Goal: Task Accomplishment & Management: Complete application form

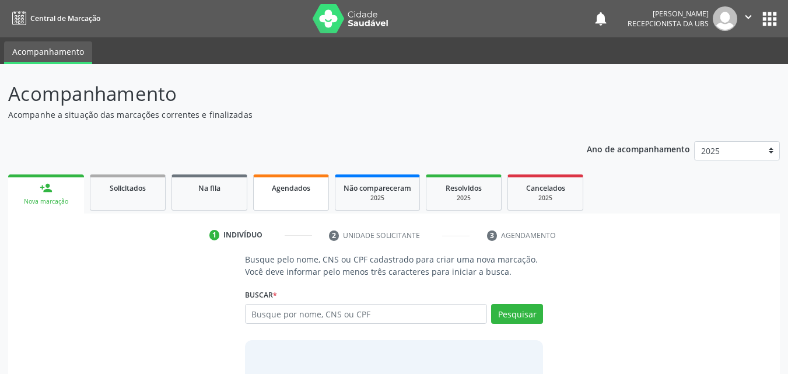
click at [285, 200] on link "Agendados" at bounding box center [291, 193] width 76 height 36
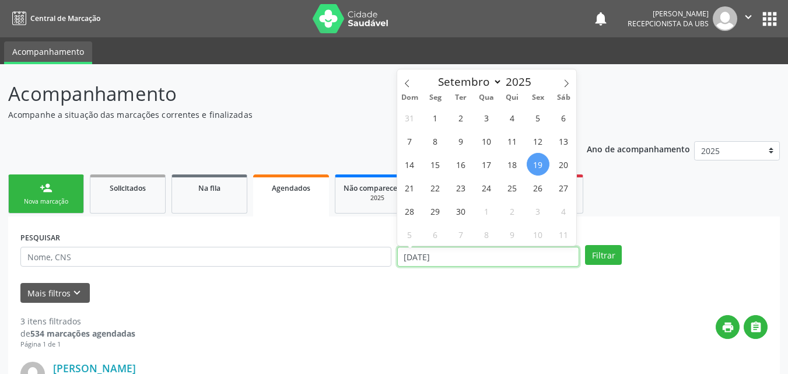
click at [444, 256] on input "[DATE]" at bounding box center [488, 257] width 183 height 20
click at [494, 253] on input "[DATE]" at bounding box center [488, 257] width 183 height 20
click at [459, 213] on span "30" at bounding box center [461, 211] width 23 height 23
type input "[DATE]"
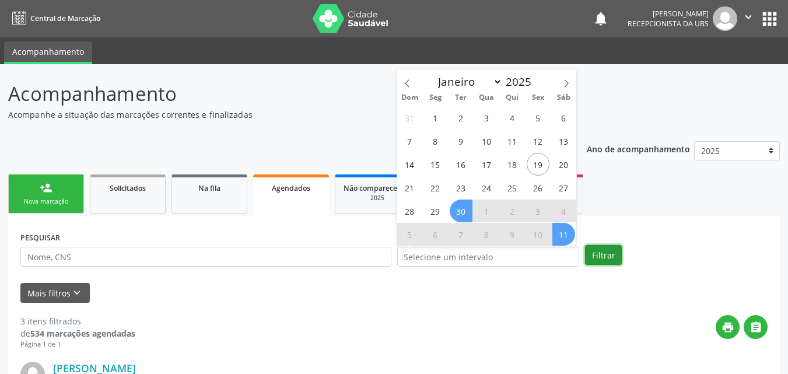
select select "8"
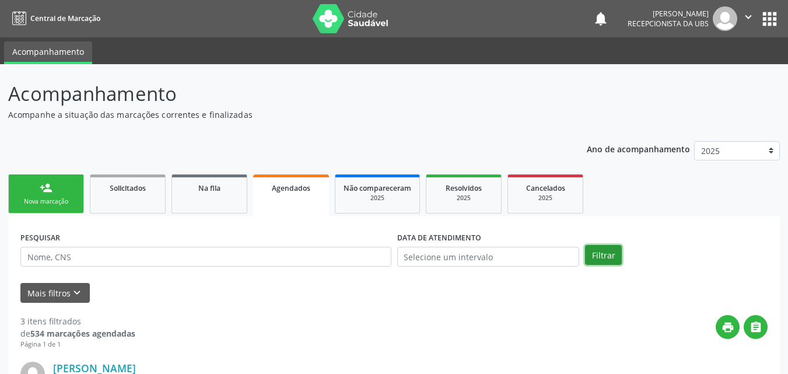
click at [596, 250] on button "Filtrar" at bounding box center [603, 255] width 37 height 20
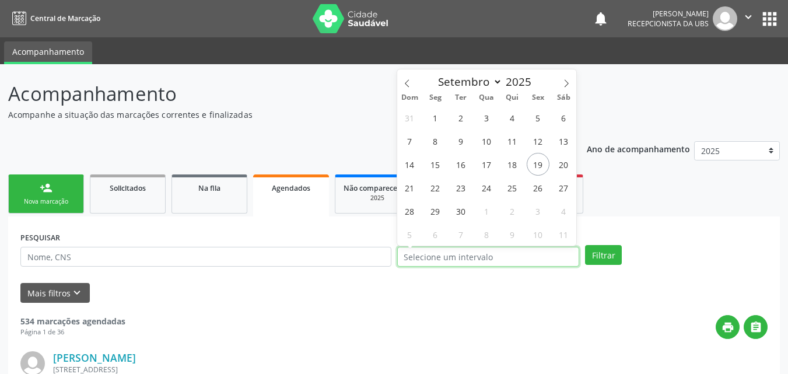
click at [452, 252] on input "text" at bounding box center [488, 257] width 183 height 20
click at [463, 201] on span "30" at bounding box center [461, 211] width 23 height 23
type input "[DATE]"
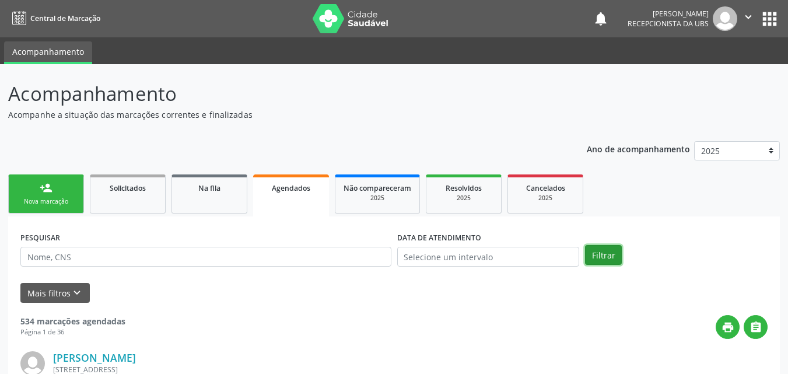
click at [589, 250] on button "Filtrar" at bounding box center [603, 255] width 37 height 20
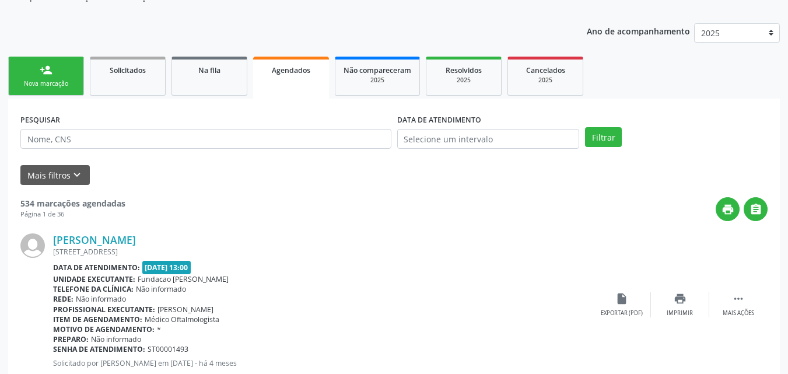
scroll to position [140, 0]
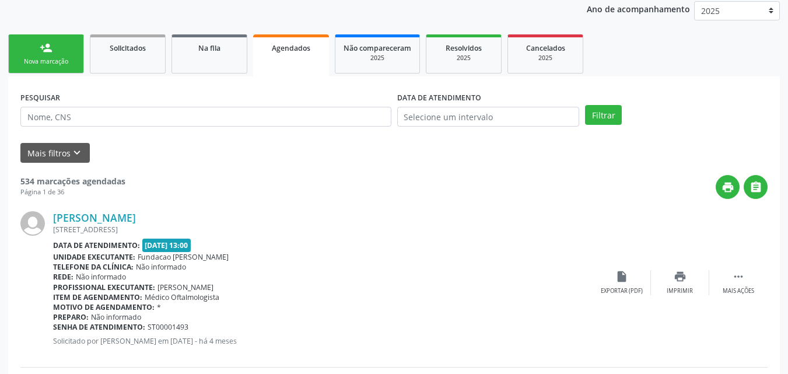
click at [43, 49] on div "person_add" at bounding box center [46, 47] width 13 height 13
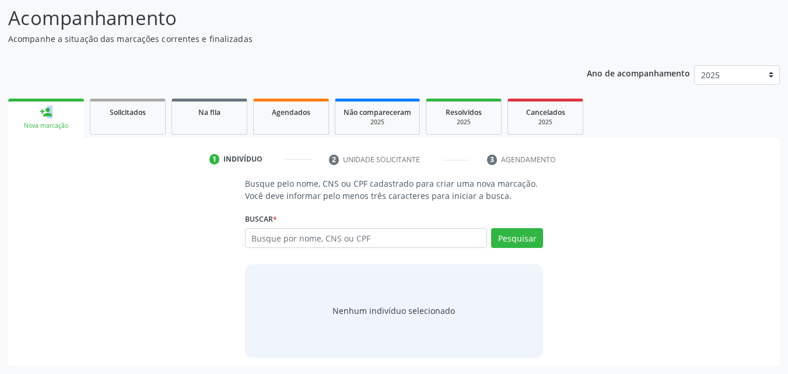
scroll to position [76, 0]
click at [43, 49] on div "Acompanhamento Acompanhe a situação das marcações correntes e finalizadas Relat…" at bounding box center [394, 185] width 772 height 362
click at [299, 236] on input "text" at bounding box center [366, 238] width 243 height 20
click at [299, 240] on input "text" at bounding box center [366, 238] width 243 height 20
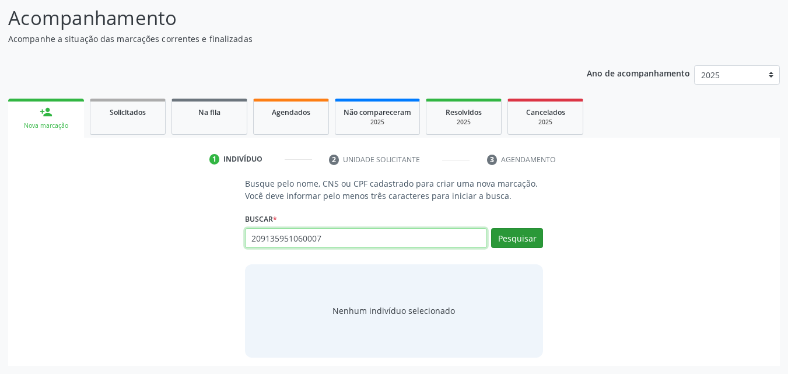
type input "209135951060007"
click at [528, 238] on button "Pesquisar" at bounding box center [517, 238] width 52 height 20
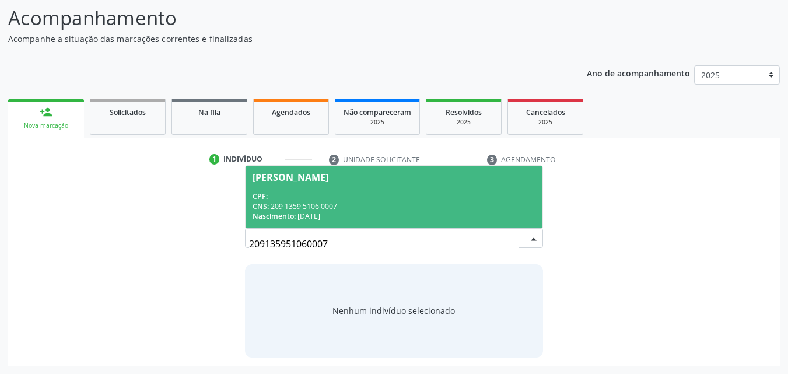
click at [412, 195] on div "CPF: --" at bounding box center [395, 196] width 284 height 10
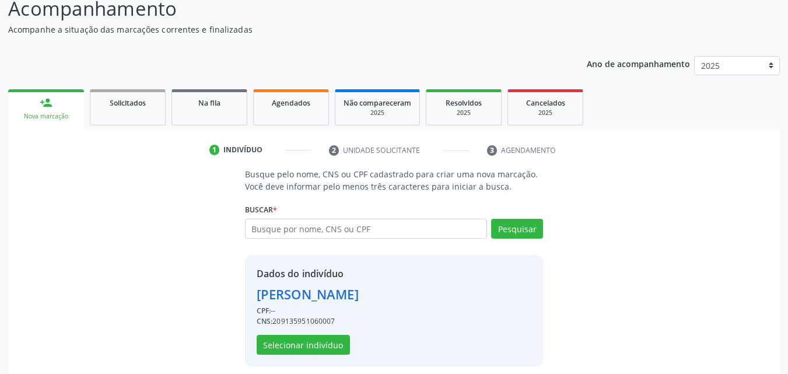
scroll to position [94, 0]
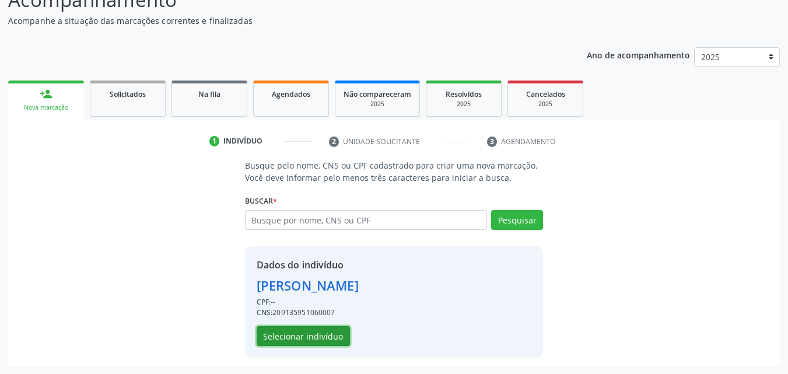
click at [328, 332] on button "Selecionar indivíduo" at bounding box center [303, 336] width 93 height 20
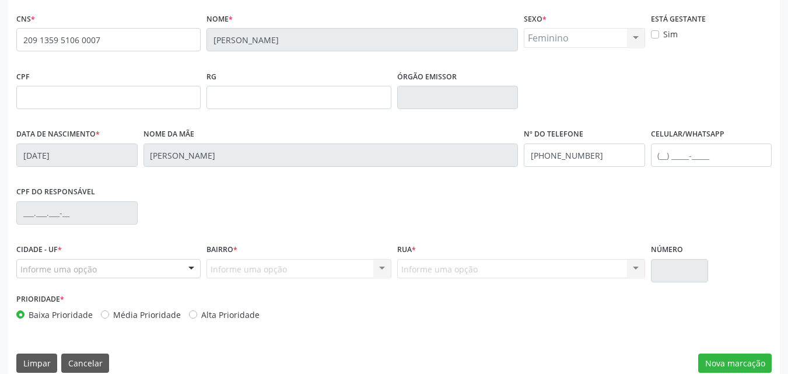
scroll to position [259, 0]
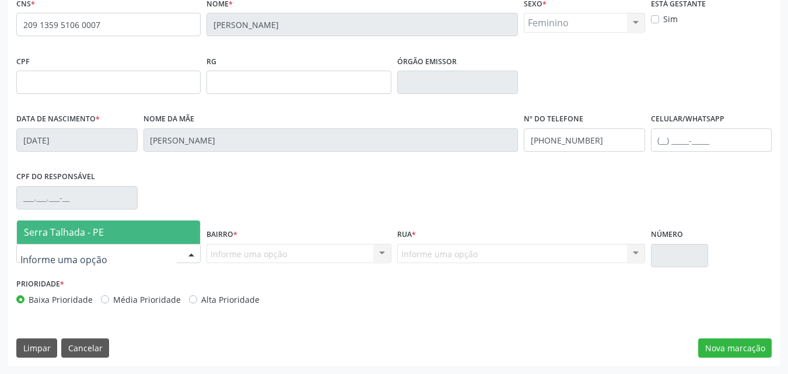
click at [176, 253] on div at bounding box center [108, 254] width 184 height 20
click at [151, 229] on span "Serra Talhada - PE" at bounding box center [108, 232] width 183 height 23
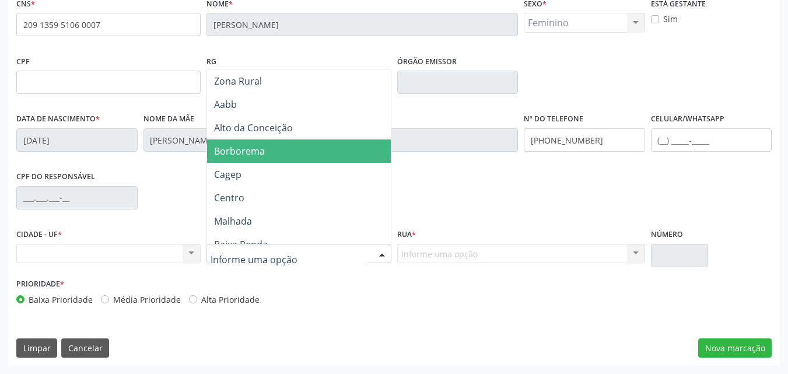
click at [259, 155] on span "Borborema" at bounding box center [239, 151] width 51 height 13
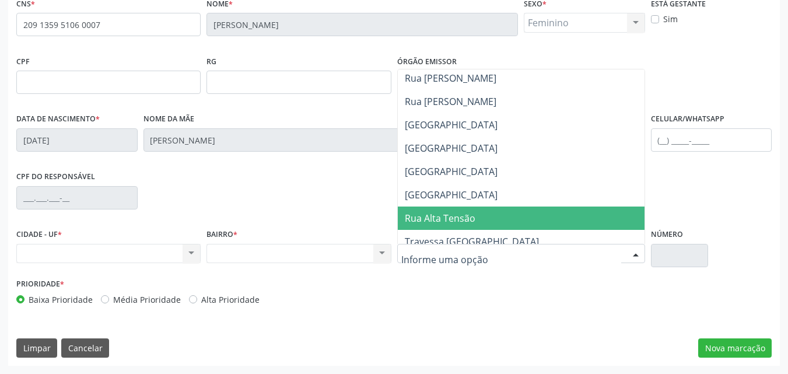
scroll to position [117, 0]
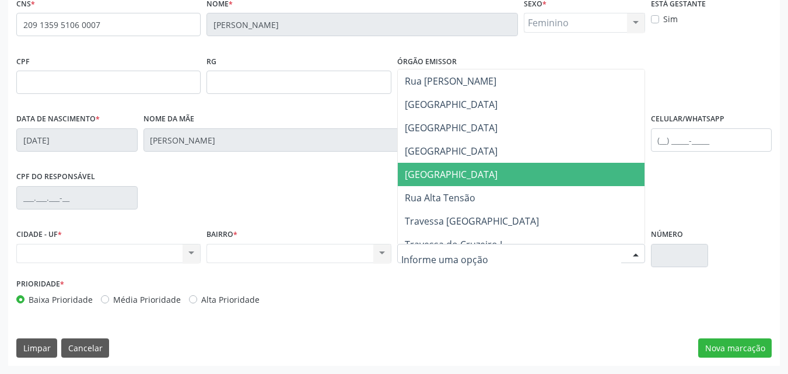
click at [536, 172] on span "[GEOGRAPHIC_DATA]" at bounding box center [521, 174] width 247 height 23
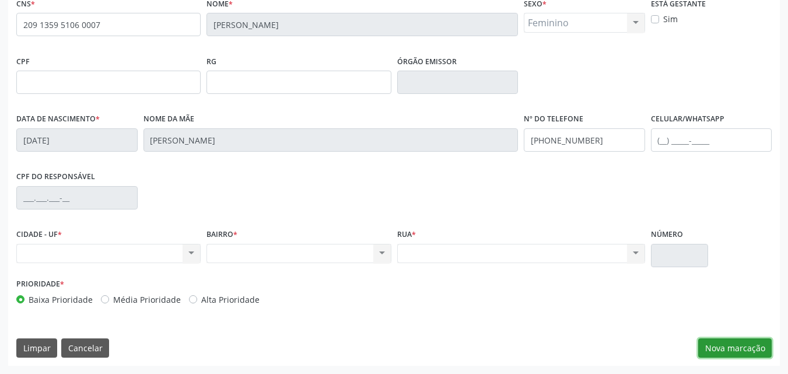
click at [728, 343] on button "Nova marcação" at bounding box center [736, 349] width 74 height 20
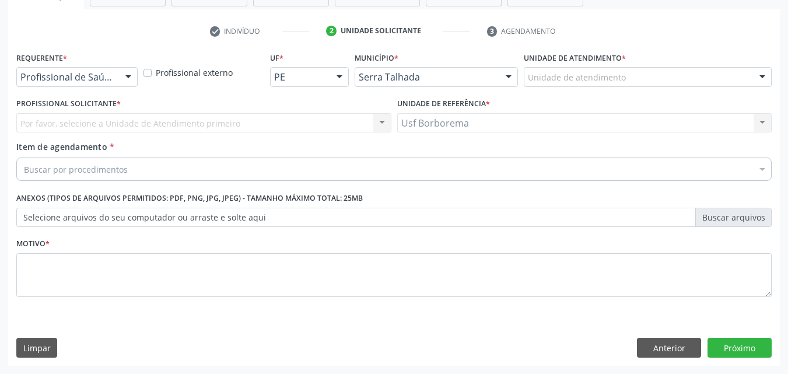
scroll to position [204, 0]
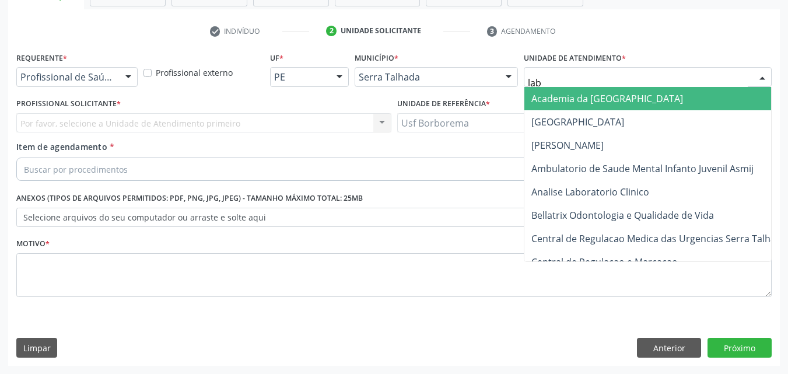
type input "labg"
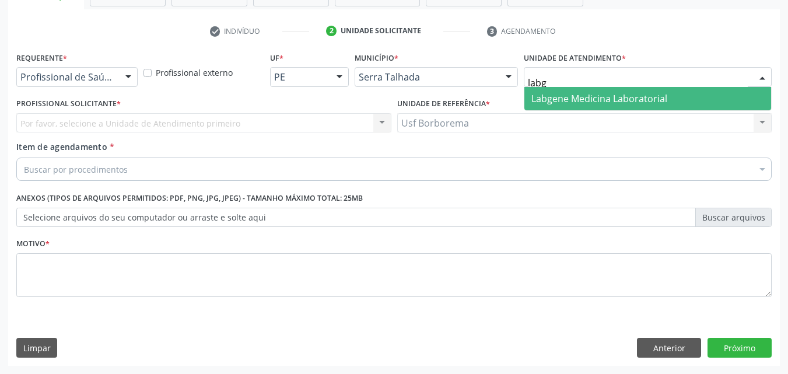
click at [579, 93] on span "Labgene Medicina Laboratorial" at bounding box center [600, 98] width 136 height 13
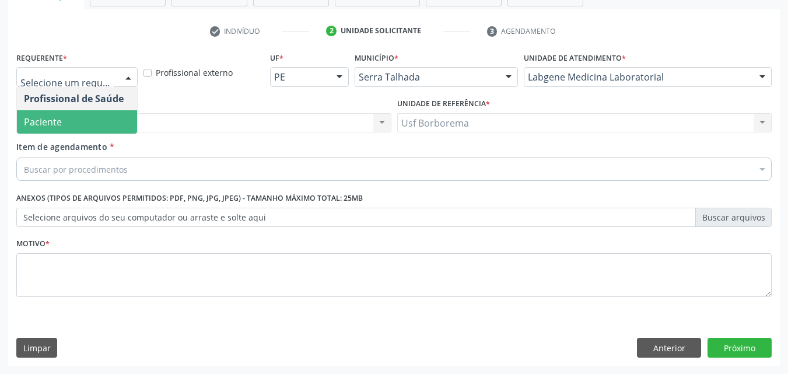
click at [112, 124] on span "Paciente" at bounding box center [77, 121] width 120 height 23
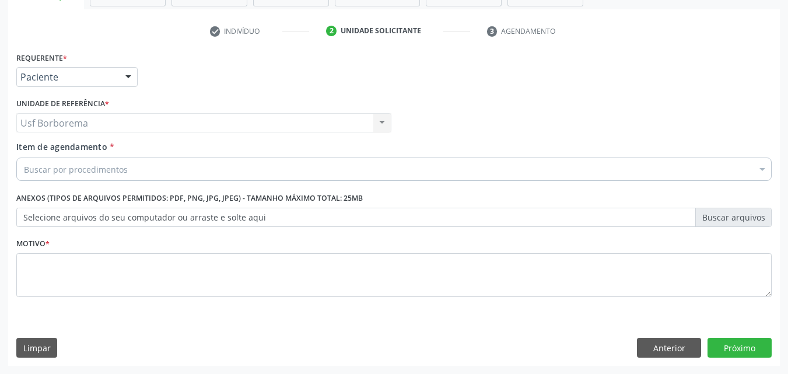
click at [138, 168] on div "Buscar por procedimentos" at bounding box center [394, 169] width 756 height 23
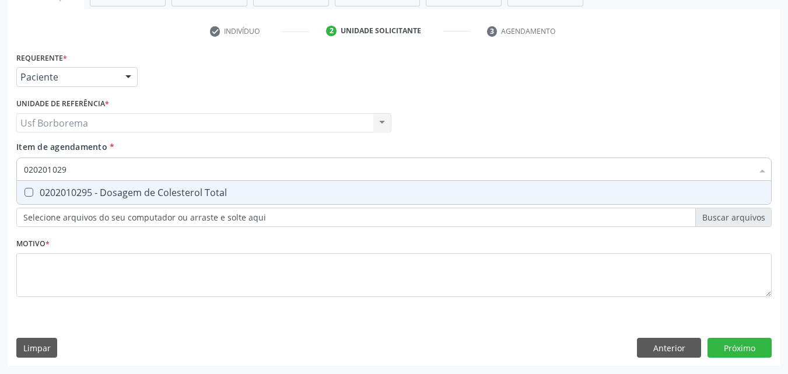
type input "0202010295"
drag, startPoint x: 125, startPoint y: 191, endPoint x: 120, endPoint y: 177, distance: 14.4
click at [122, 188] on div "0202010295 - Dosagem de Colesterol Total" at bounding box center [394, 192] width 741 height 9
checkbox Total "true"
click at [117, 170] on input "0202010295" at bounding box center [388, 169] width 729 height 23
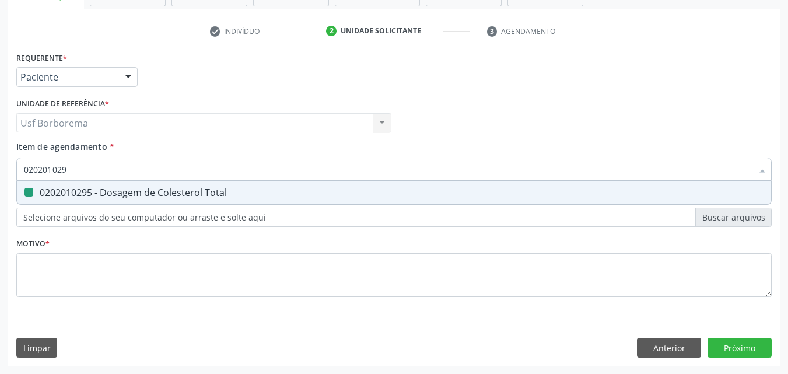
type input "02020102"
checkbox Total "false"
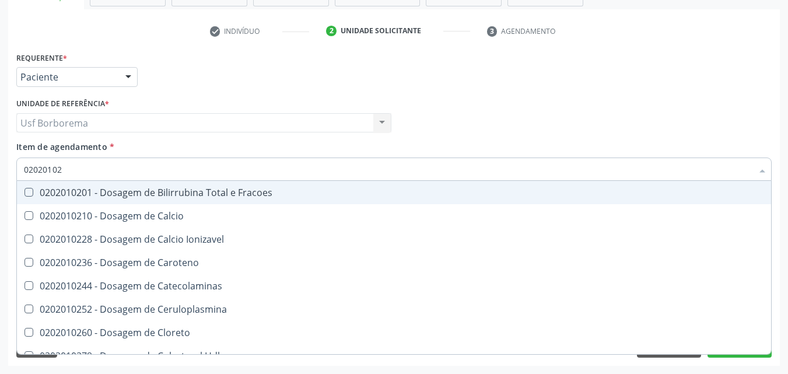
type input "0202010"
checkbox Total "false"
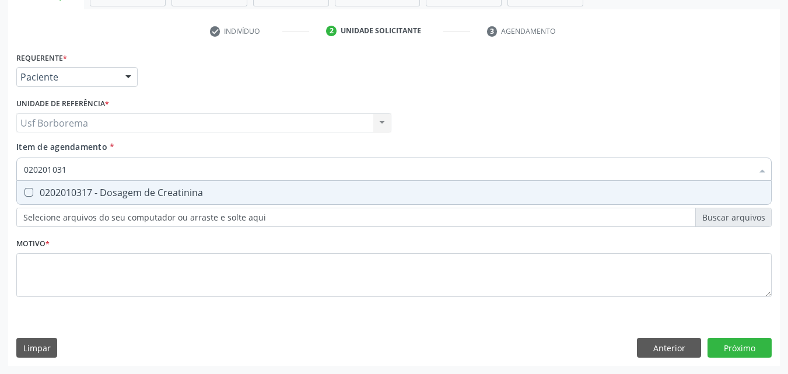
type input "0202010317"
drag, startPoint x: 106, startPoint y: 190, endPoint x: 102, endPoint y: 176, distance: 13.9
click at [104, 186] on span "0202010317 - Dosagem de Creatinina" at bounding box center [394, 192] width 755 height 23
checkbox Creatinina "true"
click at [100, 170] on input "0202010317" at bounding box center [388, 169] width 729 height 23
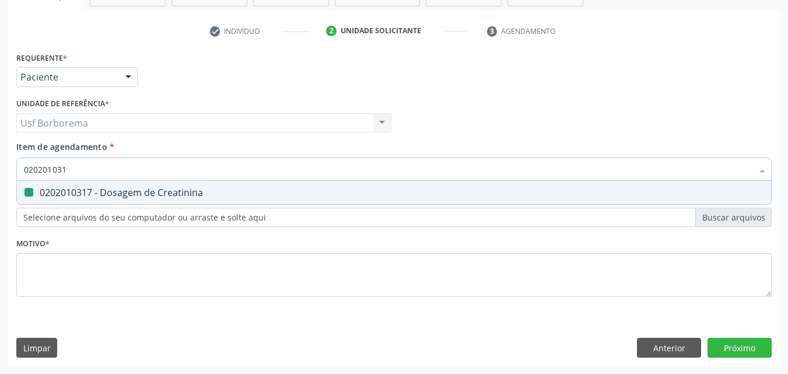
type input "02020103"
checkbox Creatinina "false"
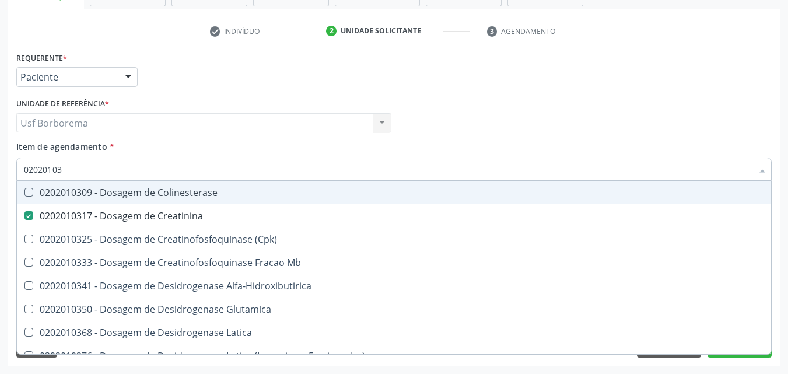
type input "0202010"
checkbox Creatinina "false"
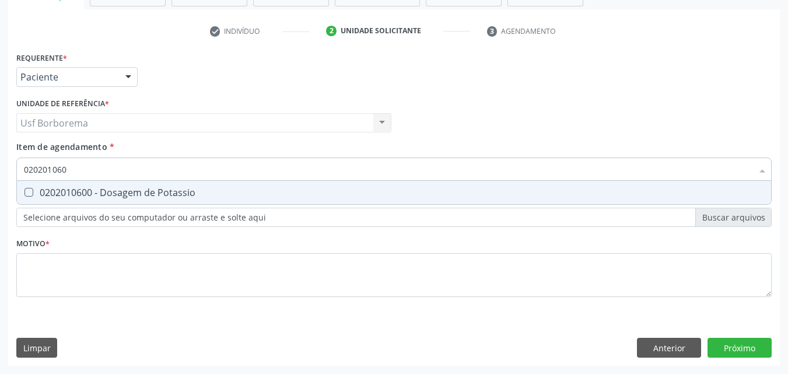
type input "0202010600"
click at [99, 191] on div "0202010600 - Dosagem de Potassio" at bounding box center [394, 192] width 741 height 9
checkbox Potassio "true"
click at [96, 168] on input "0202010600" at bounding box center [388, 169] width 729 height 23
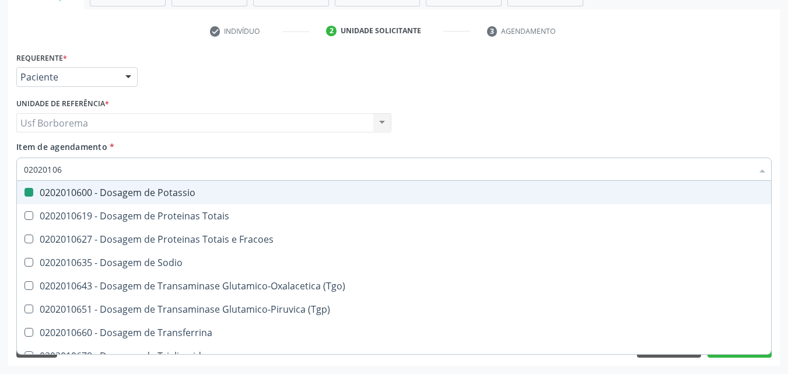
type input "0202010"
checkbox Potassio "false"
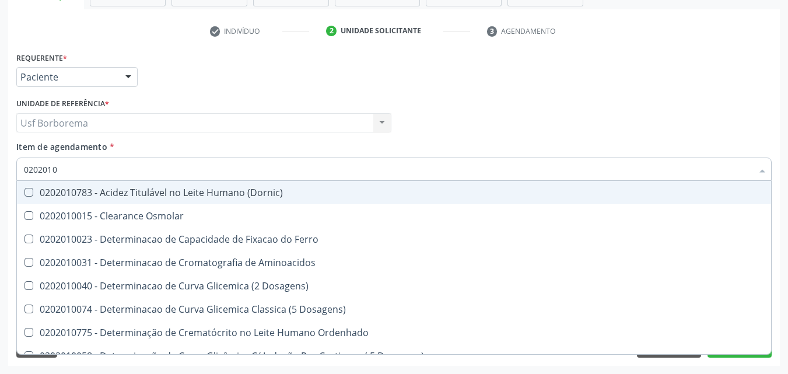
type input "02020106"
checkbox \(Dornic\) "true"
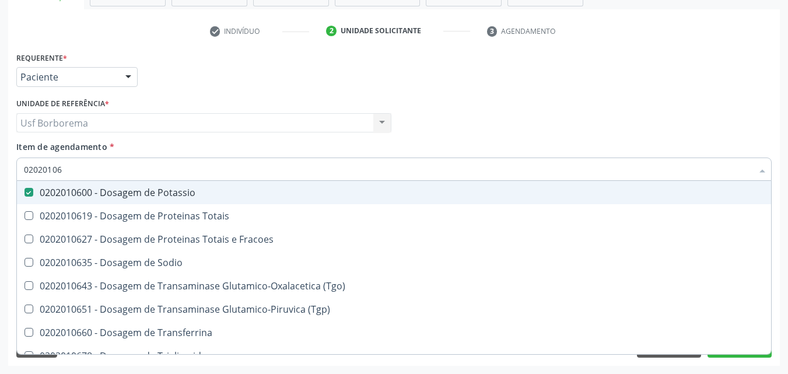
type input "020201068"
checkbox Potassio "false"
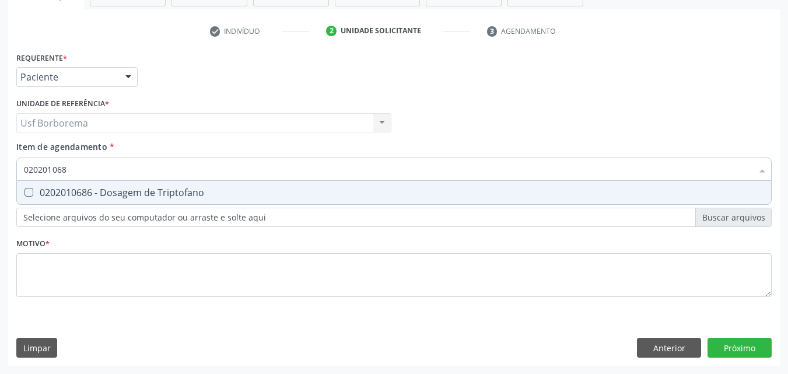
type input "02020106"
checkbox Triptofano "true"
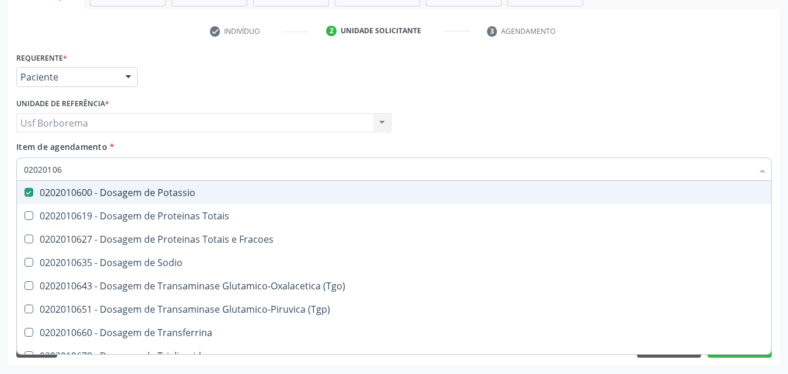
type input "0202010"
checkbox Potassio "false"
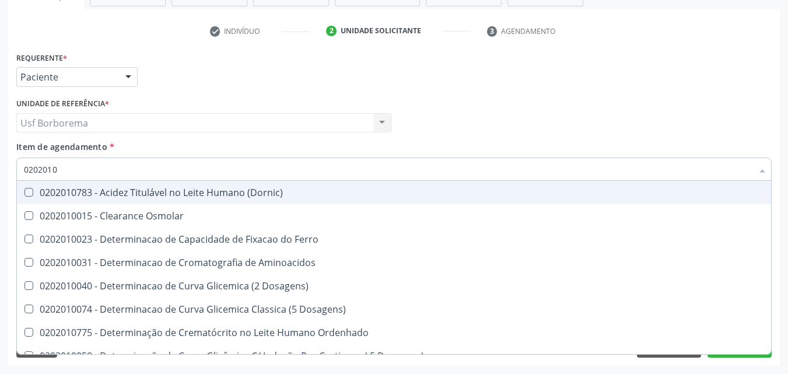
type input "02020106"
checkbox \(Dornic\) "true"
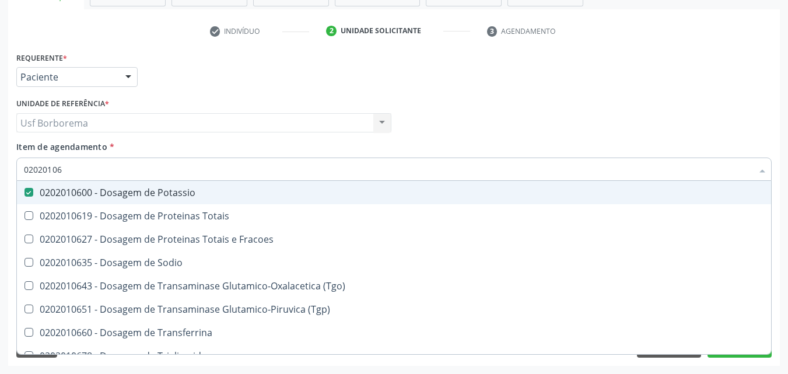
type input "020201067"
checkbox Potassio "false"
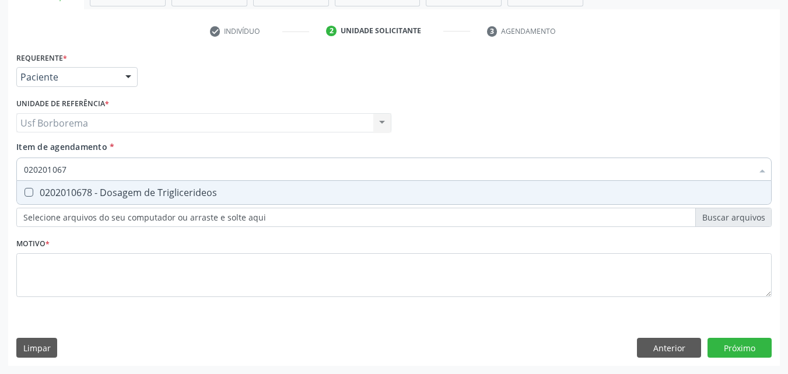
type input "0202010678"
click at [172, 190] on div "0202010678 - Dosagem de Triglicerideos" at bounding box center [394, 192] width 741 height 9
checkbox Triglicerideos "true"
click at [170, 169] on input "0202010678" at bounding box center [388, 169] width 729 height 23
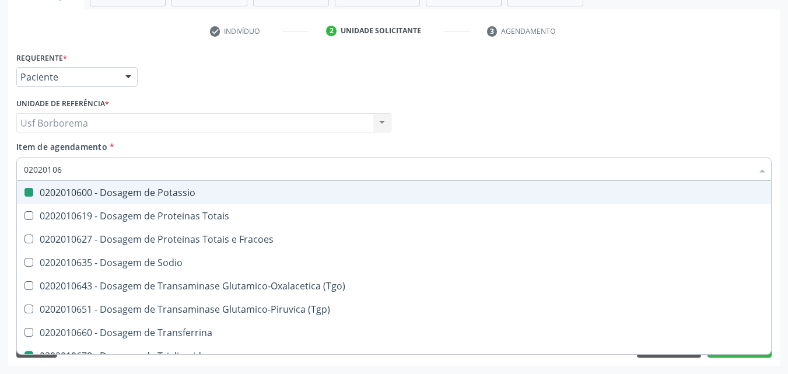
type input "0202010"
checkbox Potassio "false"
checkbox Triglicerideos "false"
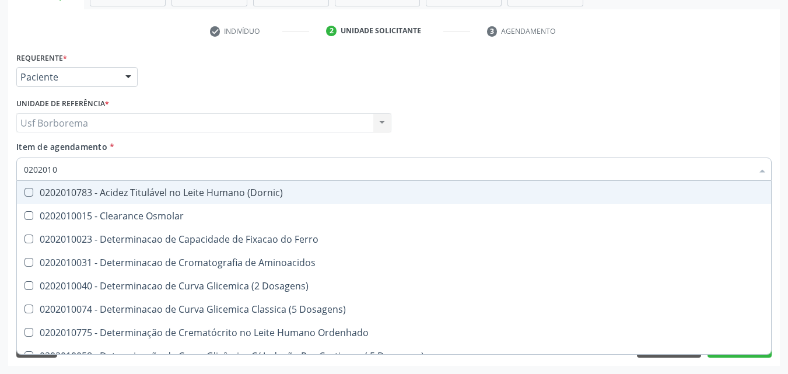
type input "020201"
checkbox Total "false"
checkbox Creatinina "false"
checkbox Ferritina "true"
checkbox Folato "true"
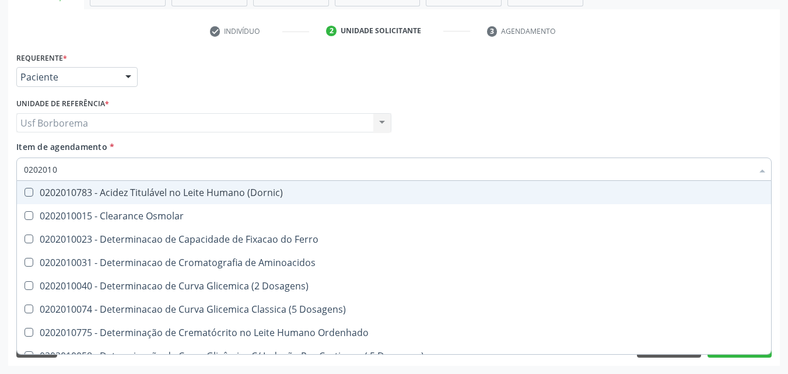
checkbox Potassio "false"
checkbox Triglicerideos "false"
checkbox Lipoproteinas "true"
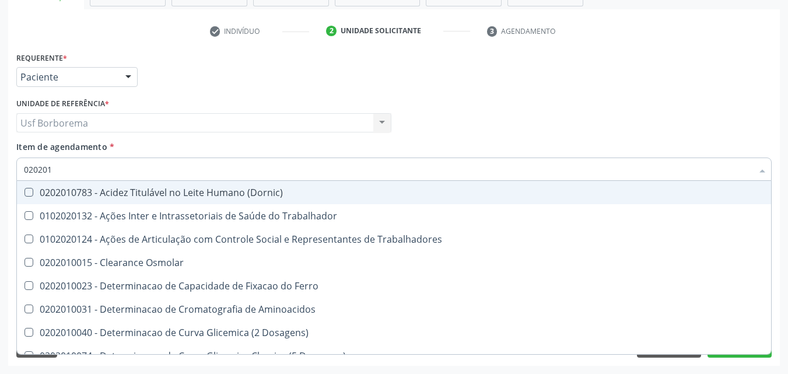
type input "02020"
checkbox Total "false"
checkbox Creatinina "false"
checkbox Potassio "false"
checkbox Triglicerideos "false"
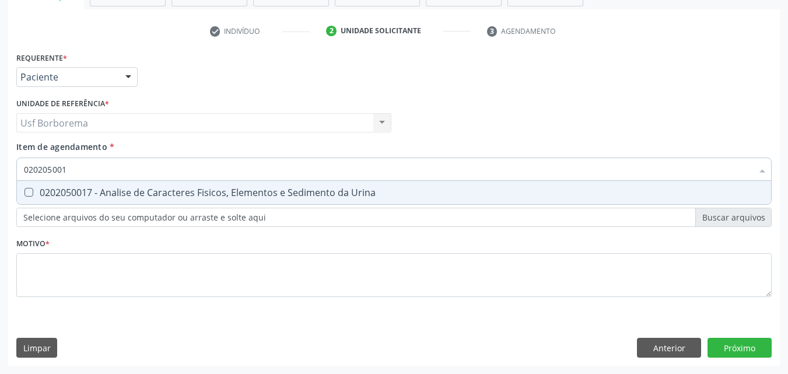
type input "0202050017"
click at [345, 197] on div "0202050017 - Analise de Caracteres Fisicos, Elementos e Sedimento da Urina" at bounding box center [394, 192] width 741 height 9
checkbox Urina "true"
click at [290, 168] on input "0202050017" at bounding box center [388, 169] width 729 height 23
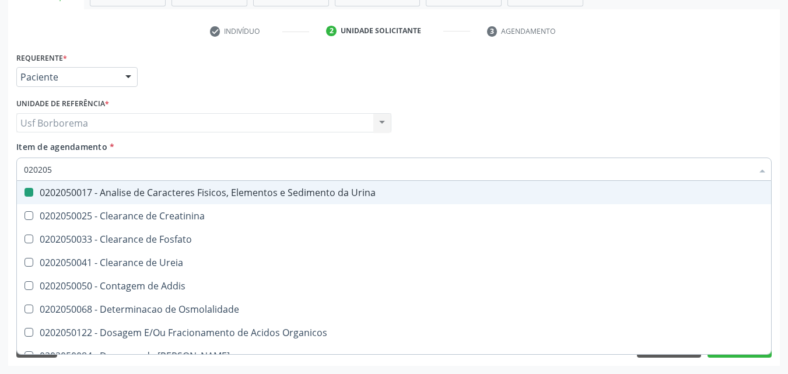
type input "02020"
checkbox Urina "false"
checkbox Fosfato "true"
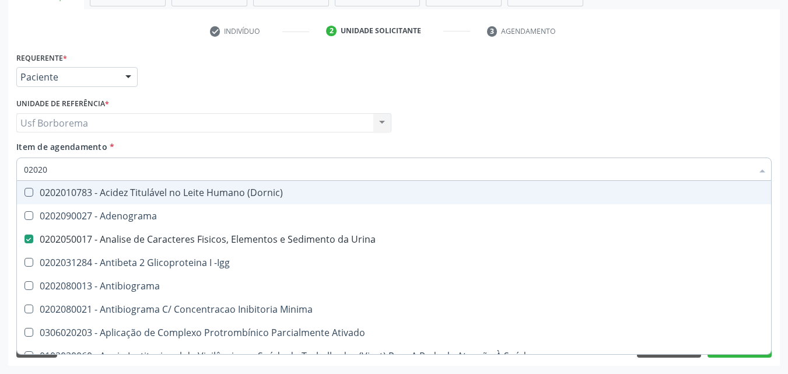
type input "0202"
checkbox Total "false"
checkbox Creatinina "false"
checkbox Etossuximida "true"
checkbox Viii "true"
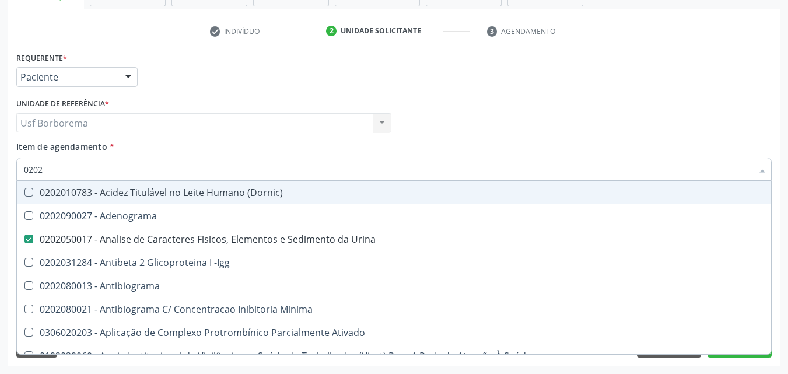
checkbox Potassio "false"
checkbox \(T4\) "true"
checkbox Triglicerideos "false"
checkbox Pallidum "true"
type input "02020"
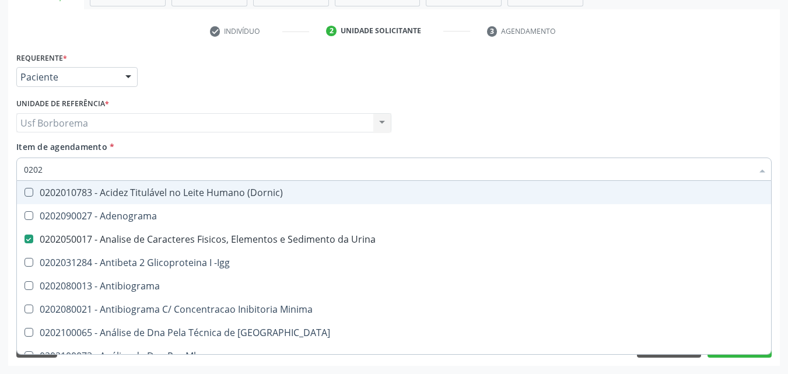
checkbox Barbituratos "true"
checkbox Calcio "true"
checkbox Total "false"
checkbox Creatinina "false"
checkbox \(Igg\) "true"
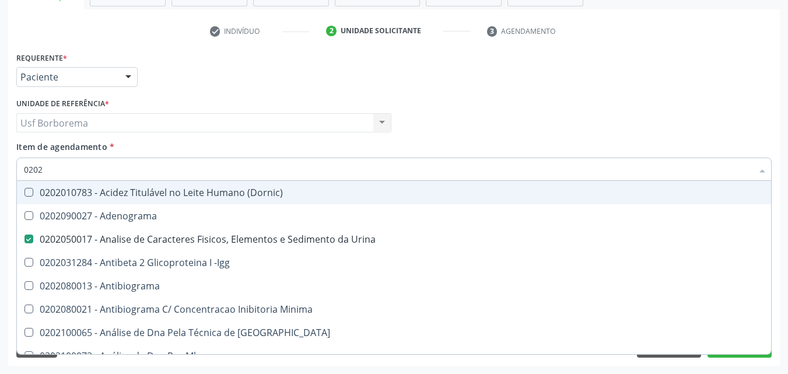
checkbox Potassio "false"
checkbox Funcional "true"
checkbox Triglicerideos "false"
type input "020201"
checkbox Urina "false"
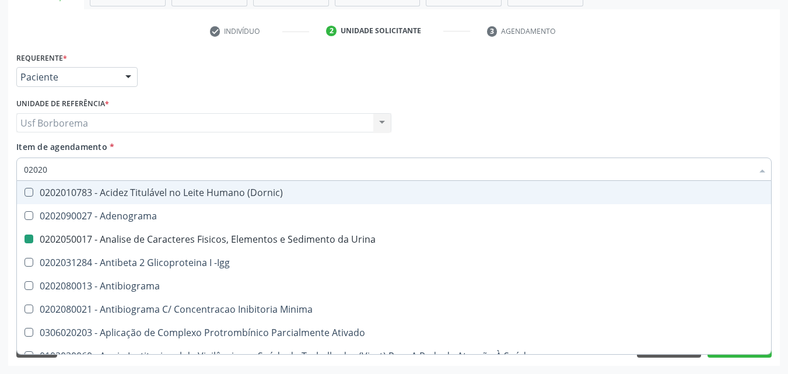
checkbox Parceria\) "true"
checkbox Gestante "true"
checkbox Organicos "true"
checkbox Acetona "true"
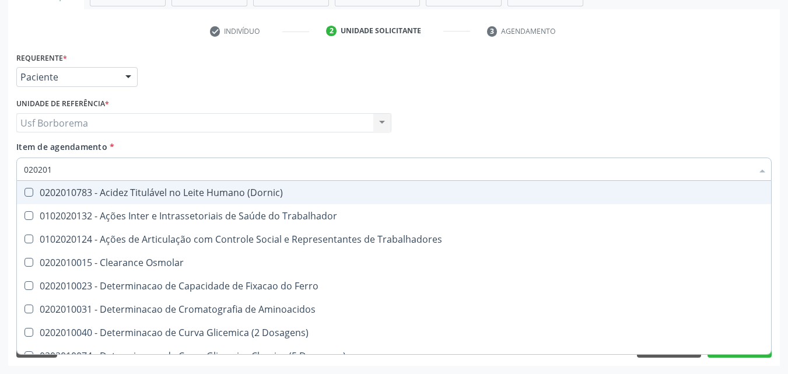
type input "0202010"
checkbox Fracoes "true"
checkbox Ionizavel "true"
checkbox Total "false"
checkbox Creatinina "false"
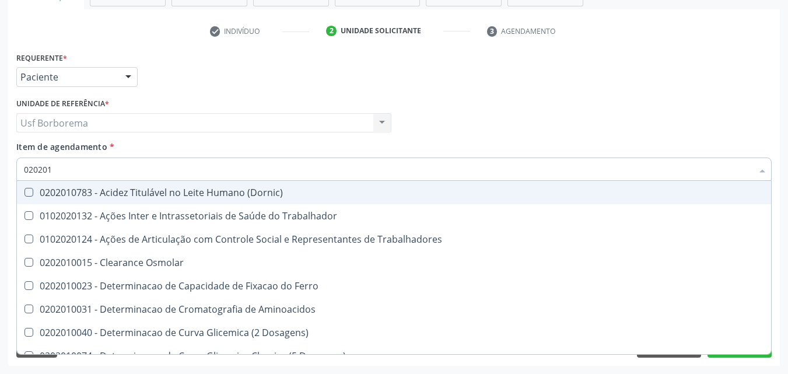
checkbox Glicosilada "true"
checkbox Muco-Proteinas "true"
checkbox Potassio "false"
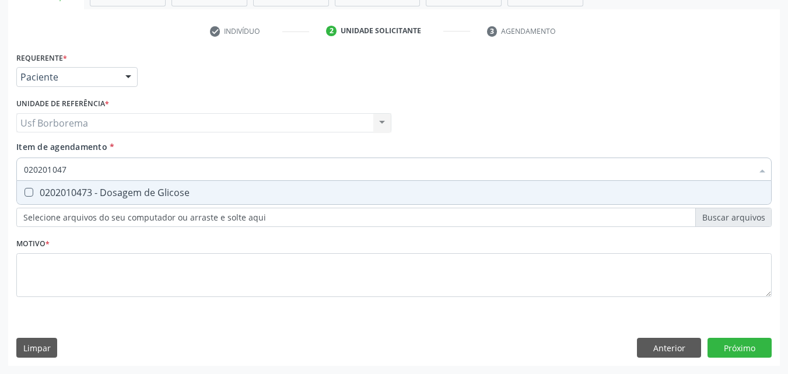
type input "0202010473"
click at [249, 190] on div "0202010473 - Dosagem de Glicose" at bounding box center [394, 192] width 741 height 9
checkbox Glicose "true"
click at [238, 172] on input "0202010473" at bounding box center [388, 169] width 729 height 23
type input "02020104"
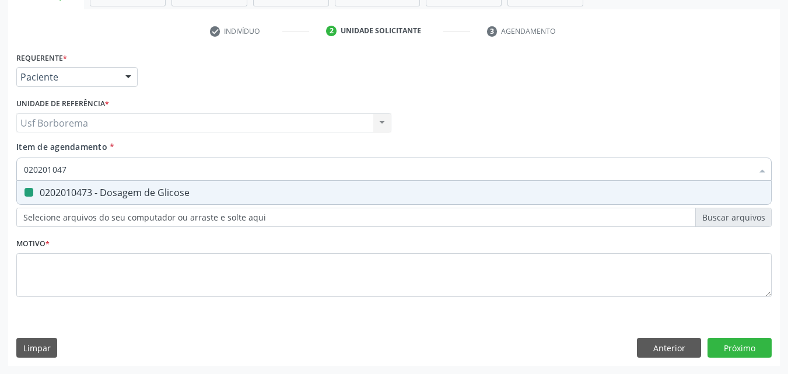
checkbox Glicose "false"
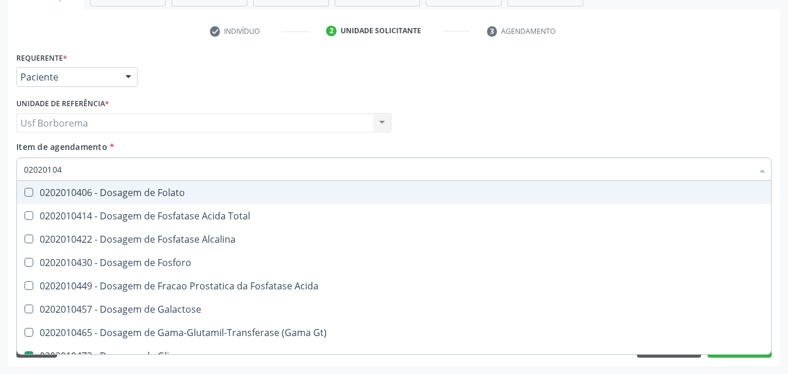
type input "0202010"
checkbox Glicose "false"
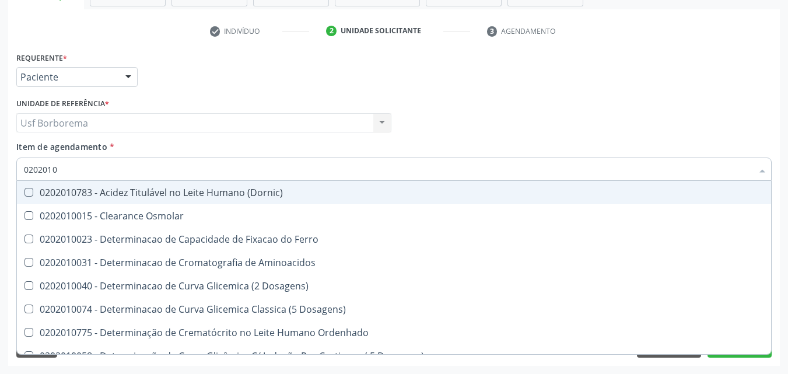
type input "02020104"
checkbox Dosagens\) "true"
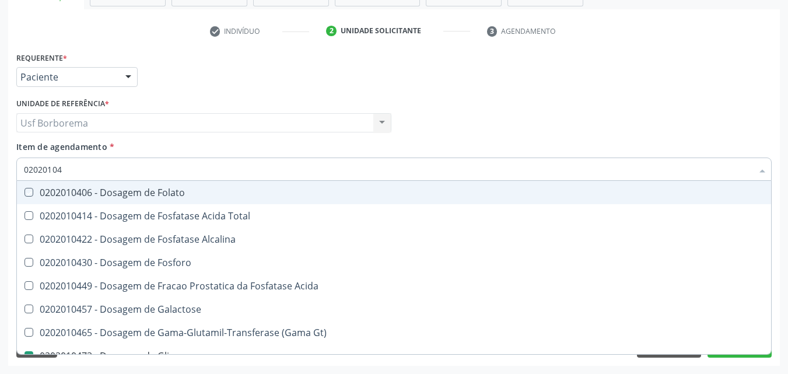
type input "020201047"
checkbox Folato "true"
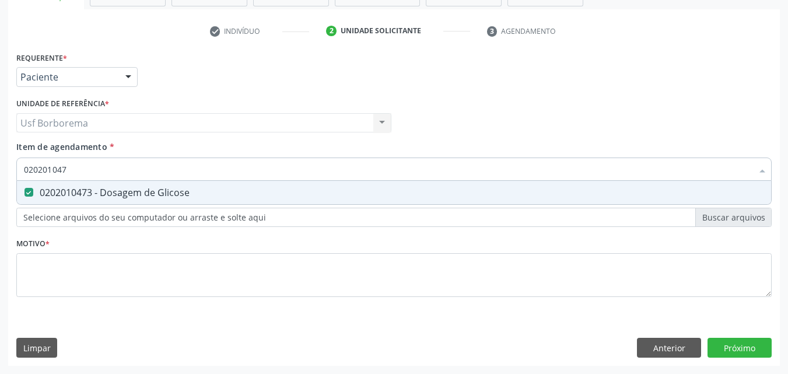
type input "02020104"
checkbox Glicose "false"
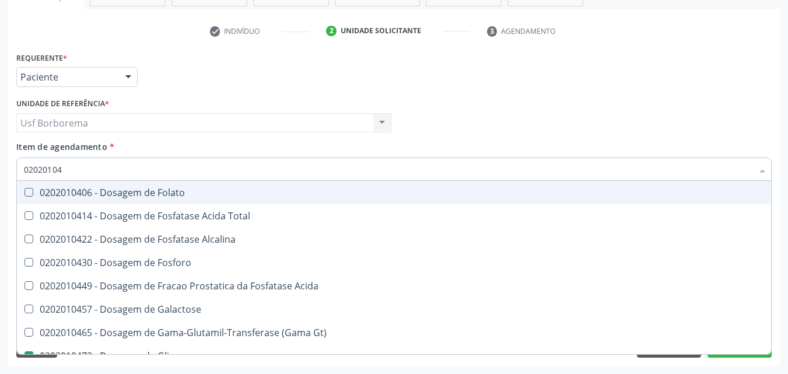
type input "0202010"
checkbox Glicose "false"
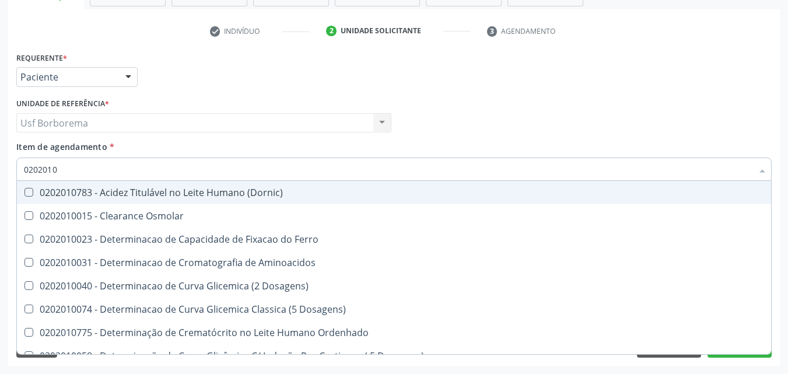
type input "02020102"
checkbox Osmolaridade "true"
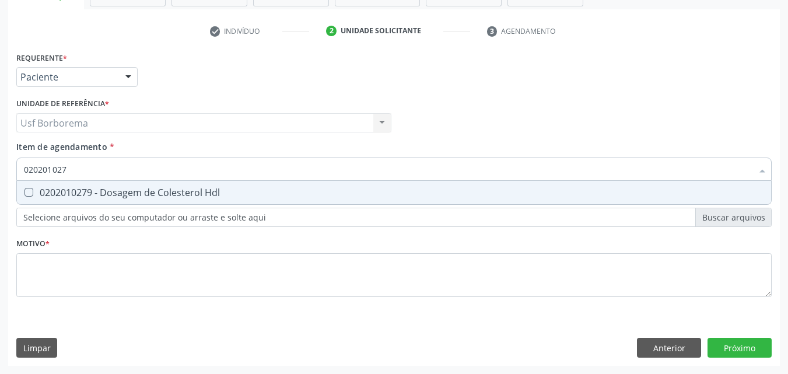
type input "0202010279"
click at [226, 191] on div "0202010279 - Dosagem de Colesterol Hdl" at bounding box center [394, 192] width 741 height 9
checkbox Hdl "true"
click at [225, 170] on input "0202010279" at bounding box center [388, 169] width 729 height 23
type input "02020102"
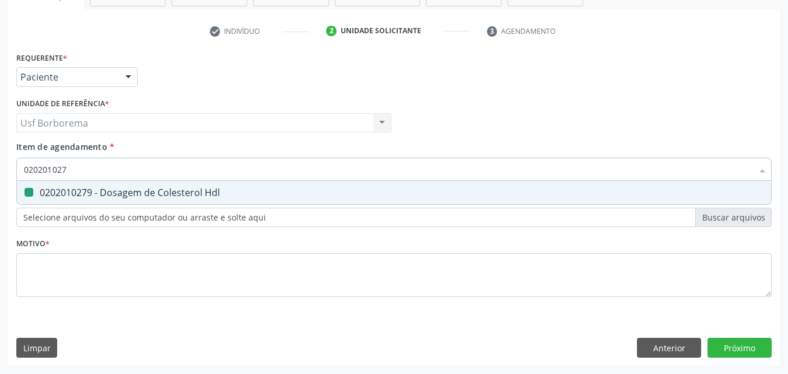
checkbox Hdl "false"
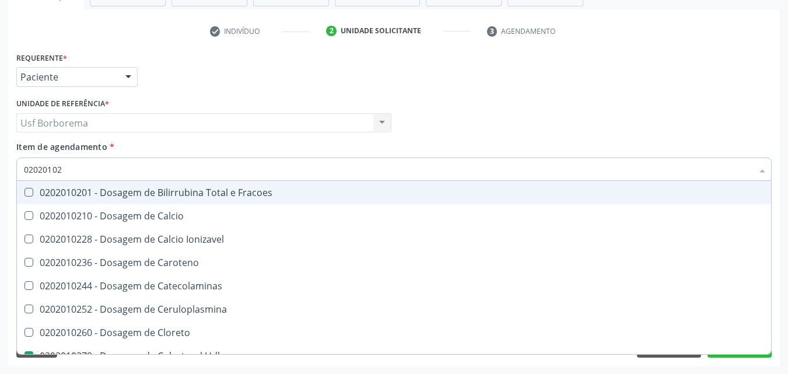
type input "0202010"
checkbox Hdl "false"
checkbox Total "false"
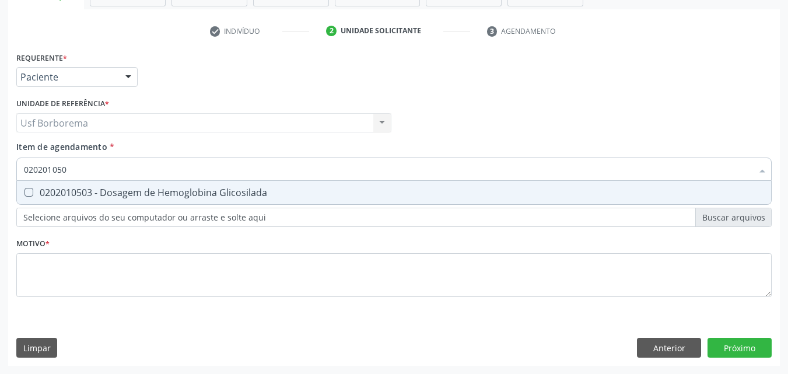
type input "0202010503"
drag, startPoint x: 234, startPoint y: 192, endPoint x: 183, endPoint y: 155, distance: 63.2
click at [218, 183] on span "0202010503 - Dosagem de Hemoglobina Glicosilada" at bounding box center [394, 192] width 755 height 23
checkbox Glicosilada "true"
click at [183, 167] on input "0202010503" at bounding box center [388, 169] width 729 height 23
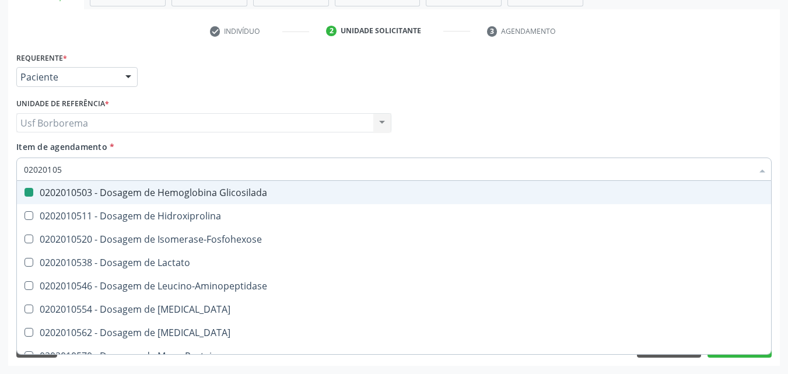
type input "0202010"
checkbox Glicosilada "false"
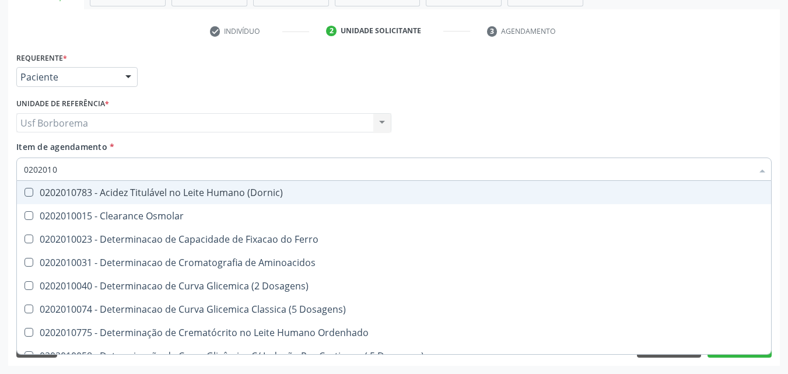
type input "02020105"
checkbox \(Dornic\) "true"
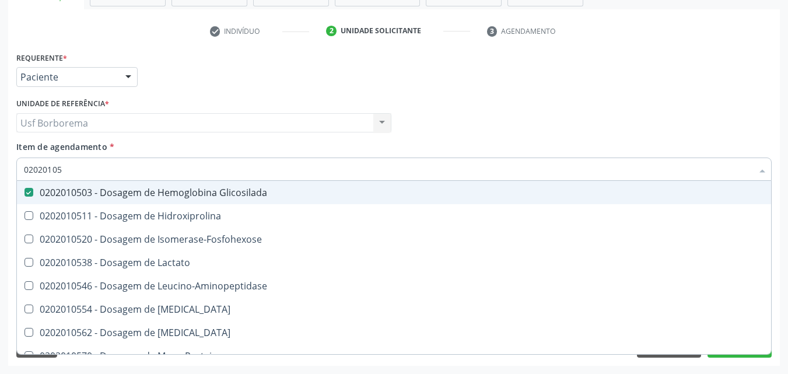
type input "0202010"
checkbox Glicosilada "false"
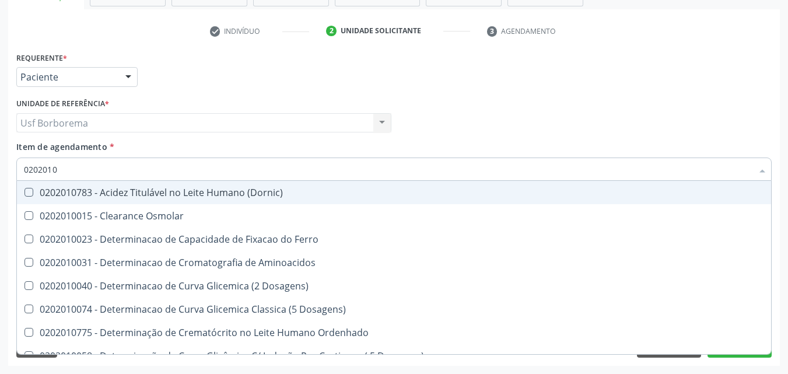
type input "02020102"
checkbox Dosagens\) "true"
checkbox Osmolaridade "true"
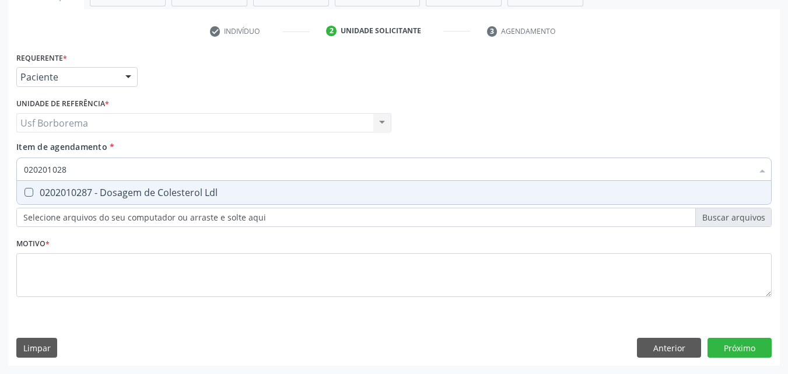
type input "0202010287"
drag, startPoint x: 174, startPoint y: 191, endPoint x: 161, endPoint y: 179, distance: 17.8
click at [172, 190] on div "0202010287 - Dosagem de Colesterol Ldl" at bounding box center [394, 192] width 741 height 9
checkbox Ldl "true"
click at [159, 172] on input "0202010287" at bounding box center [388, 169] width 729 height 23
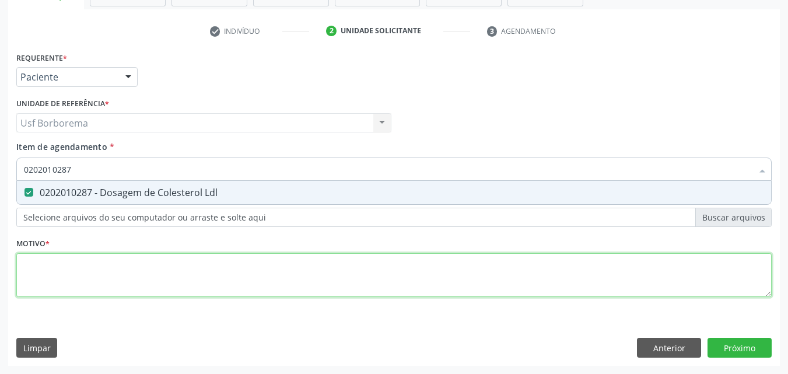
click at [101, 280] on div "Requerente * Paciente Profissional de Saúde Paciente Nenhum resultado encontrad…" at bounding box center [394, 181] width 756 height 264
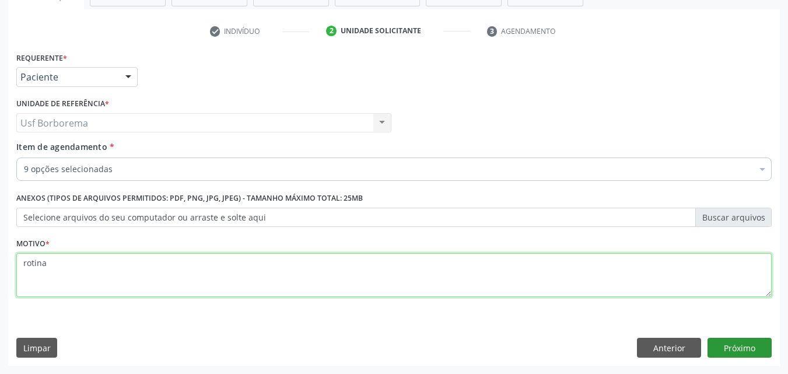
type textarea "rotina"
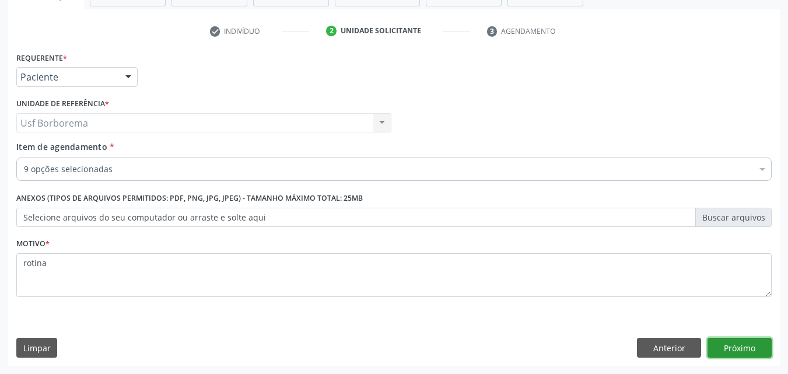
click at [726, 346] on button "Próximo" at bounding box center [740, 348] width 64 height 20
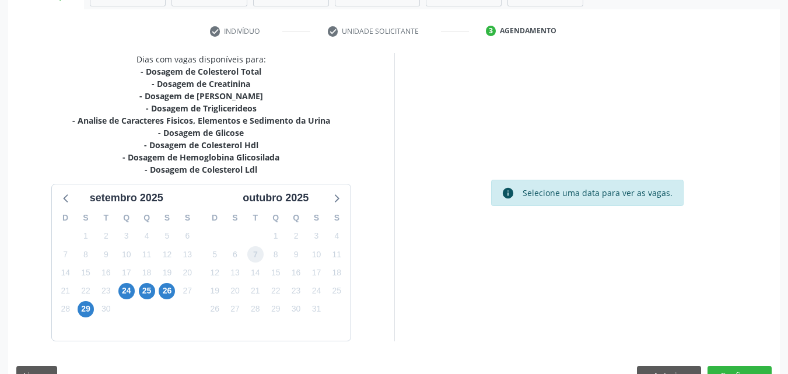
click at [259, 257] on span "7" at bounding box center [255, 254] width 16 height 16
click at [126, 289] on span "24" at bounding box center [126, 291] width 16 height 16
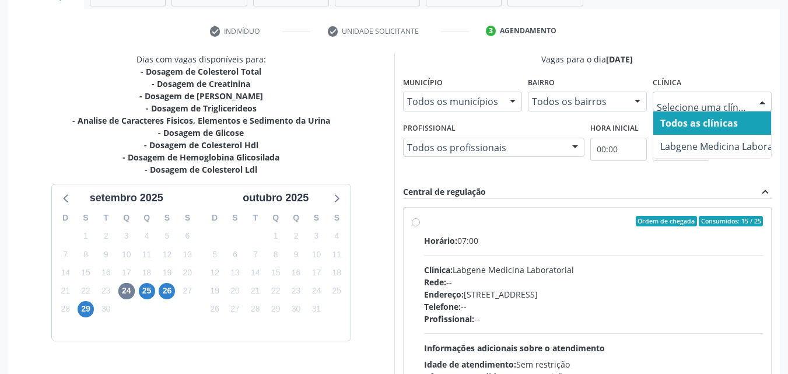
click at [662, 48] on div "check Indivíduo check Unidade solicitante 3 Agendamento CNS * 209 1359 5106 000…" at bounding box center [394, 243] width 772 height 442
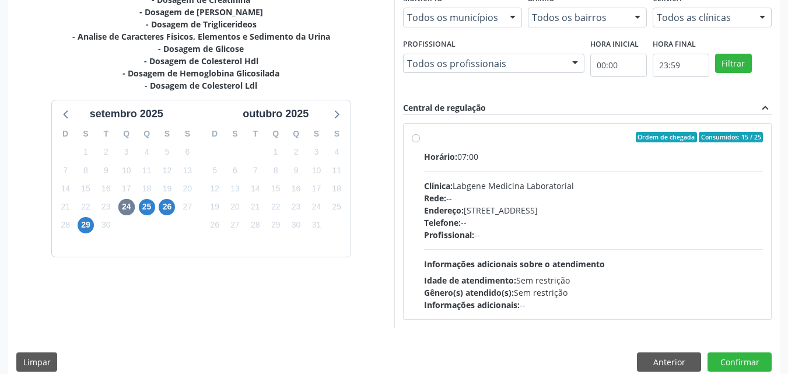
scroll to position [302, 0]
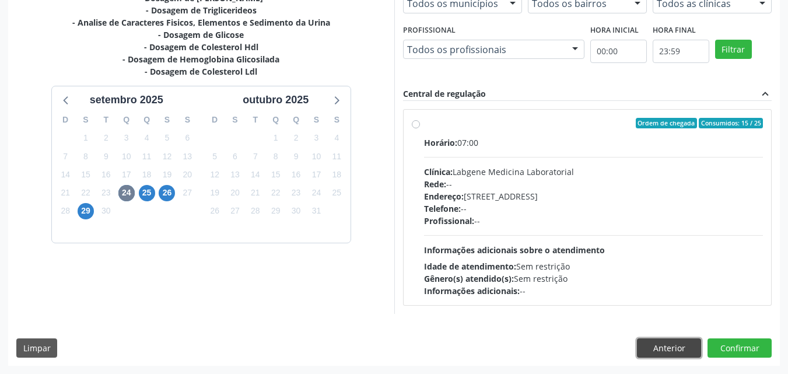
click at [647, 345] on button "Anterior" at bounding box center [669, 349] width 64 height 20
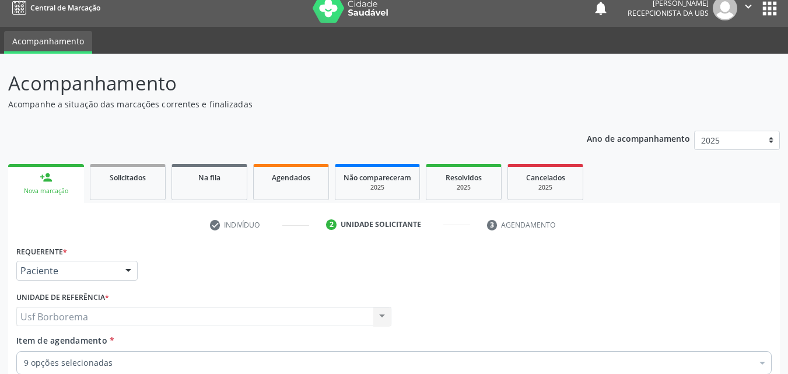
scroll to position [0, 0]
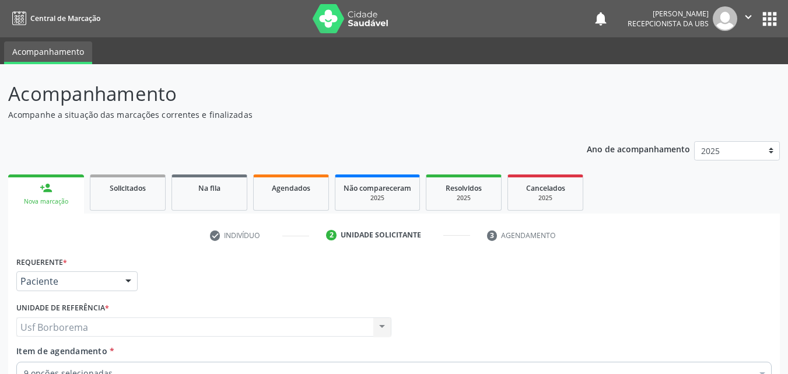
click at [61, 189] on link "person_add Nova marcação" at bounding box center [46, 194] width 76 height 39
drag, startPoint x: 61, startPoint y: 189, endPoint x: 29, endPoint y: 13, distance: 179.1
click at [59, 178] on link "person_add Nova marcação" at bounding box center [46, 194] width 76 height 39
